Goal: Task Accomplishment & Management: Complete application form

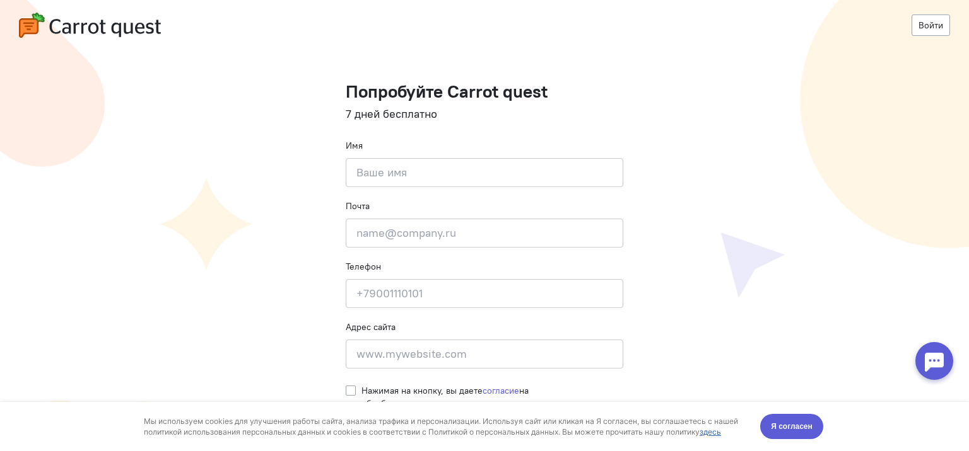
scroll to position [3, 0]
click at [450, 165] on input at bounding box center [484, 172] width 277 height 29
type input "[PERSON_NAME]"
click at [384, 247] on input "email" at bounding box center [484, 233] width 277 height 29
click at [383, 240] on input "email" at bounding box center [484, 233] width 277 height 29
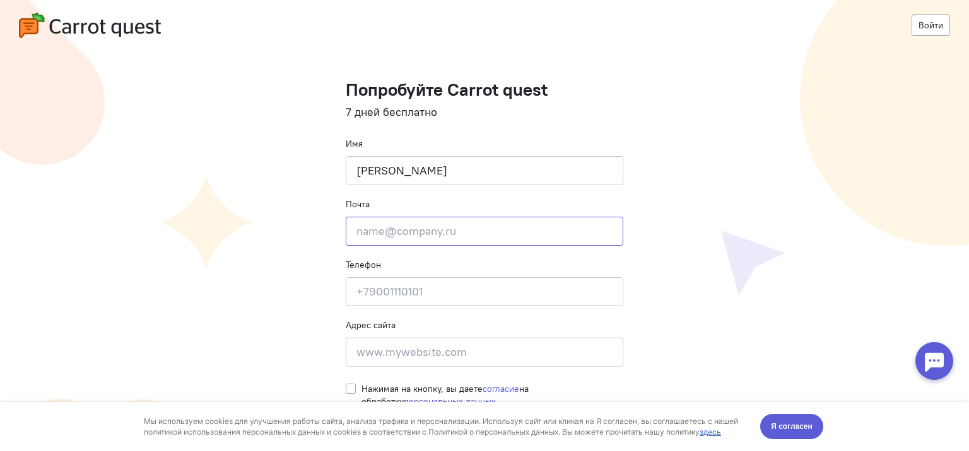
scroll to position [3, 0]
click at [361, 389] on label "Нажимая на кнопку, вы даете согласие на обработку персональных данных" at bounding box center [492, 394] width 262 height 25
click at [346, 389] on input "Нажимая на кнопку, вы даете согласие на обработку персональных данных" at bounding box center [351, 387] width 10 height 11
checkbox input "true"
